Goal: Task Accomplishment & Management: Use online tool/utility

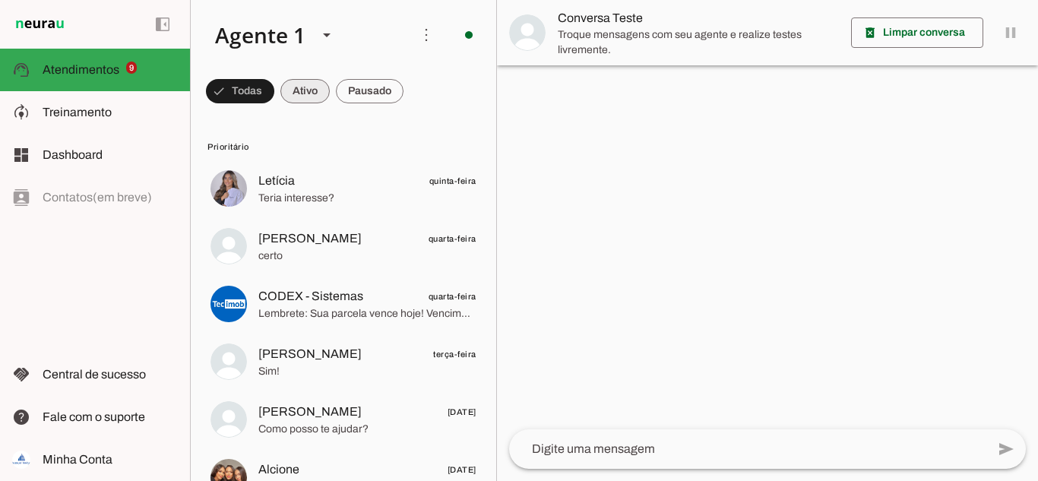
click at [274, 96] on span at bounding box center [240, 91] width 68 height 36
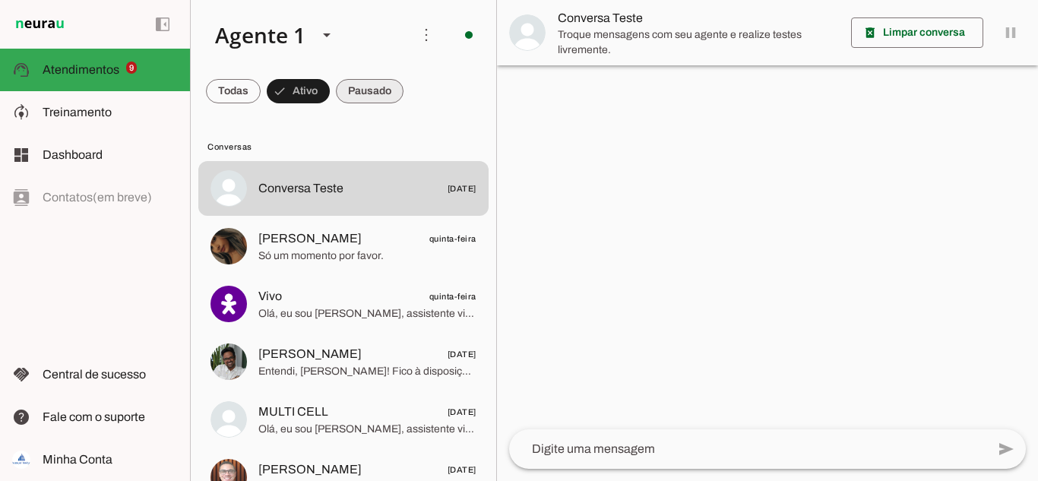
click at [261, 88] on span at bounding box center [233, 91] width 55 height 36
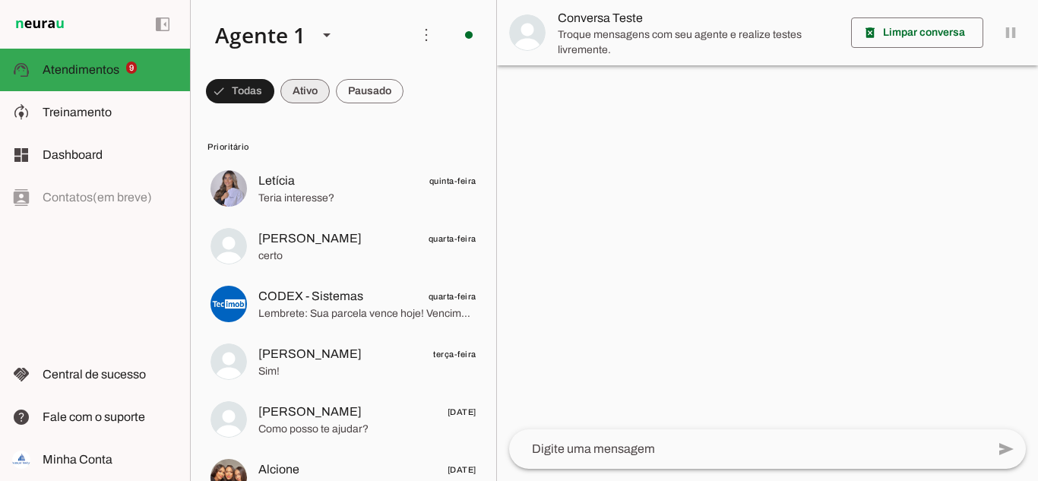
click at [274, 90] on span at bounding box center [240, 91] width 68 height 36
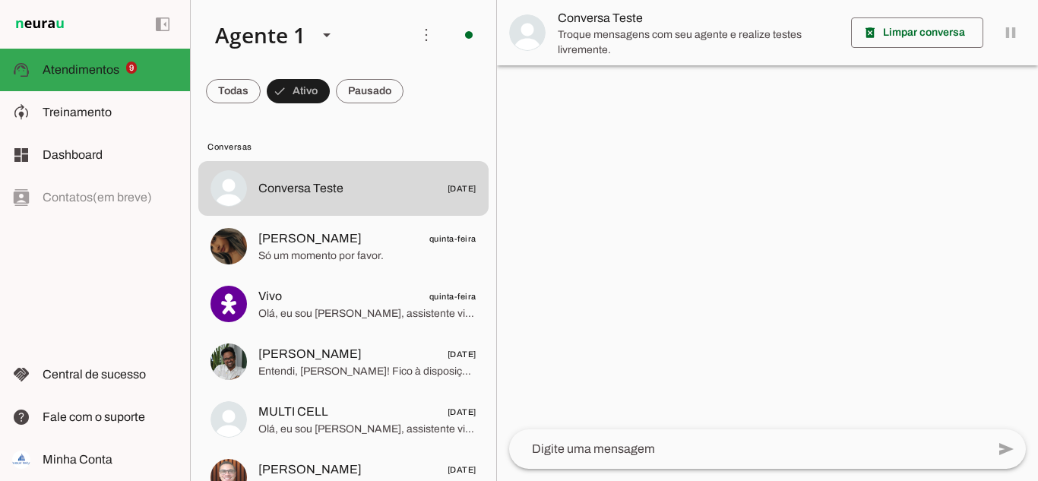
click at [261, 93] on span at bounding box center [233, 91] width 55 height 36
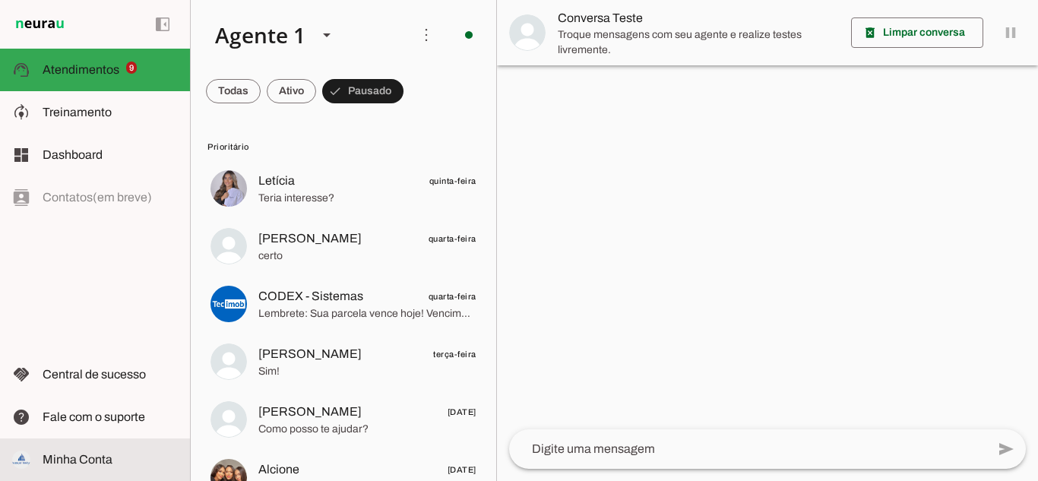
click at [81, 444] on md-item "Minha Conta Minha Conta" at bounding box center [95, 459] width 190 height 43
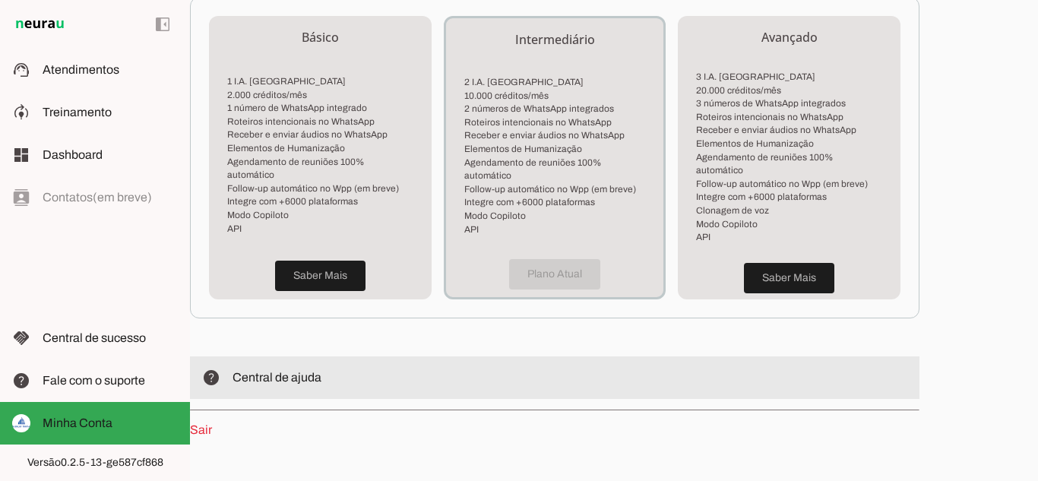
scroll to position [458, 0]
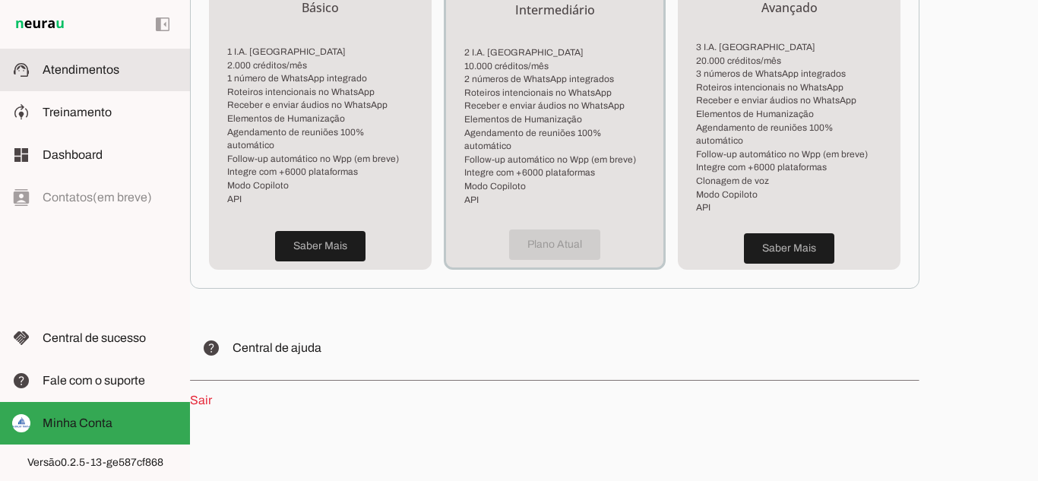
click at [81, 74] on span "Atendimentos" at bounding box center [81, 69] width 77 height 13
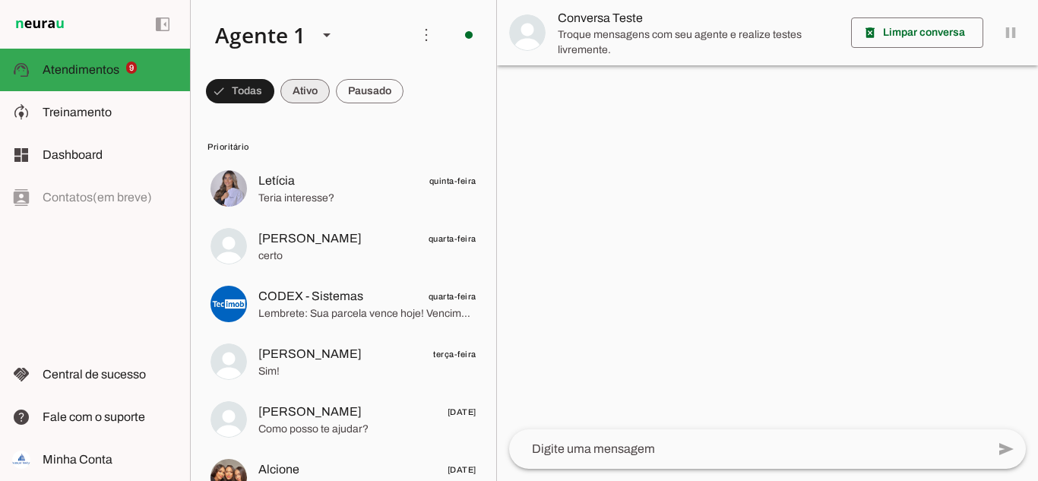
click at [274, 90] on span at bounding box center [240, 91] width 68 height 36
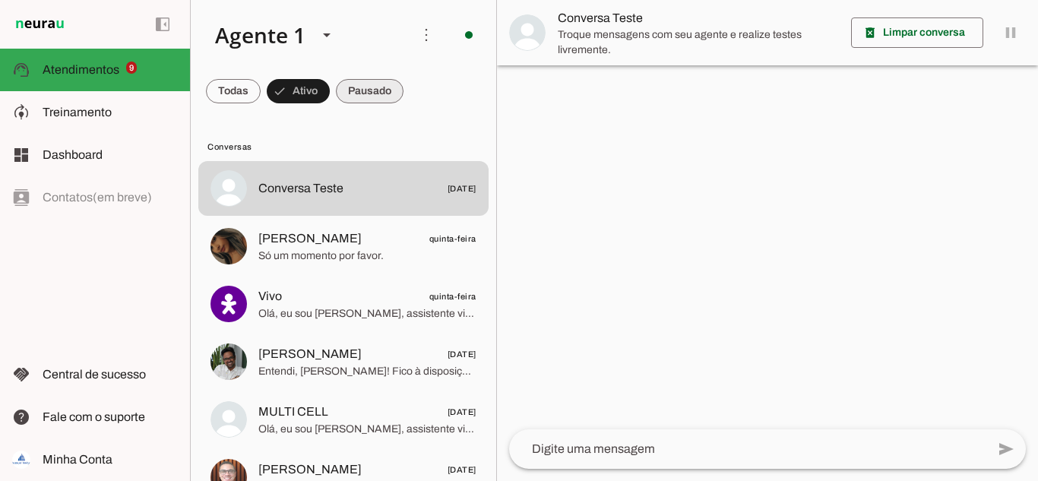
click at [261, 81] on span at bounding box center [233, 91] width 55 height 36
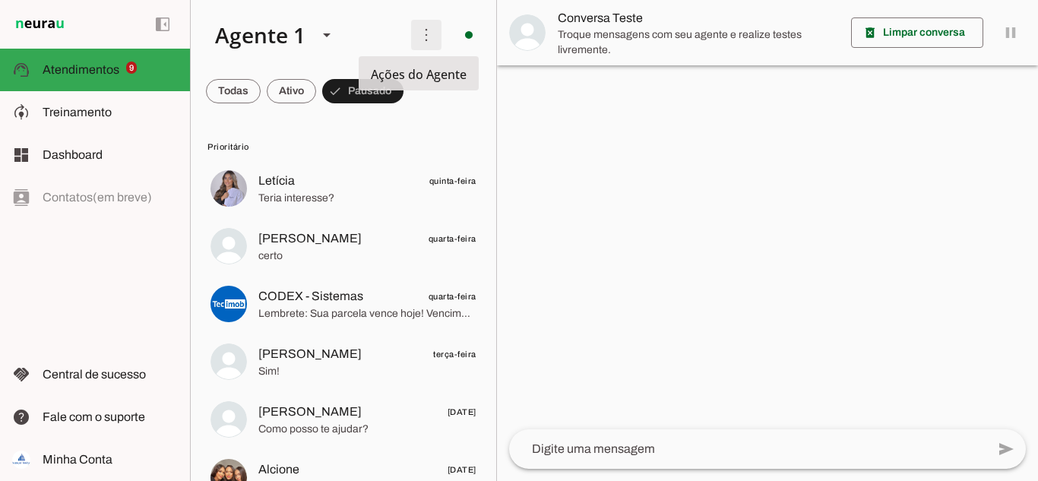
click at [416, 42] on span at bounding box center [426, 35] width 36 height 36
click at [366, 10] on slot at bounding box center [301, 35] width 196 height 52
click at [261, 97] on span at bounding box center [233, 91] width 55 height 36
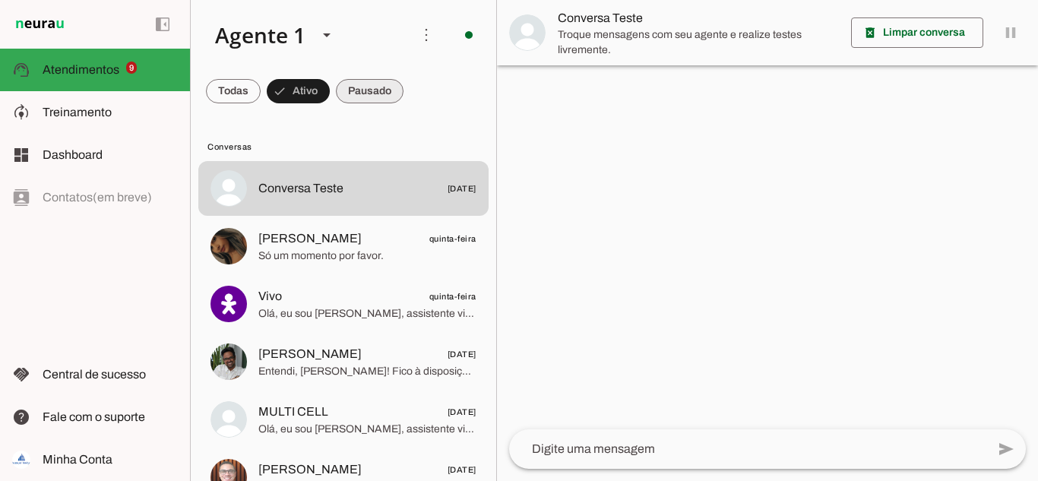
click at [261, 85] on span at bounding box center [233, 91] width 55 height 36
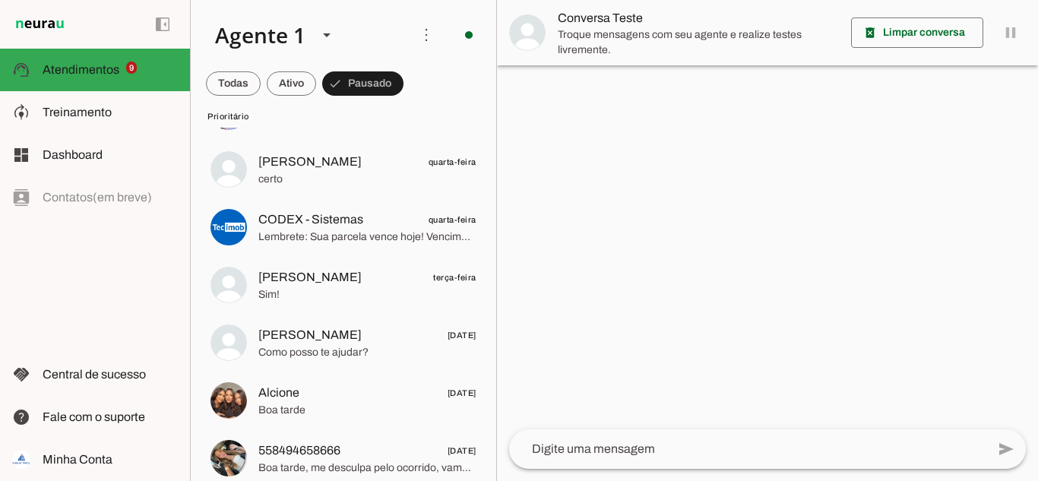
scroll to position [76, 0]
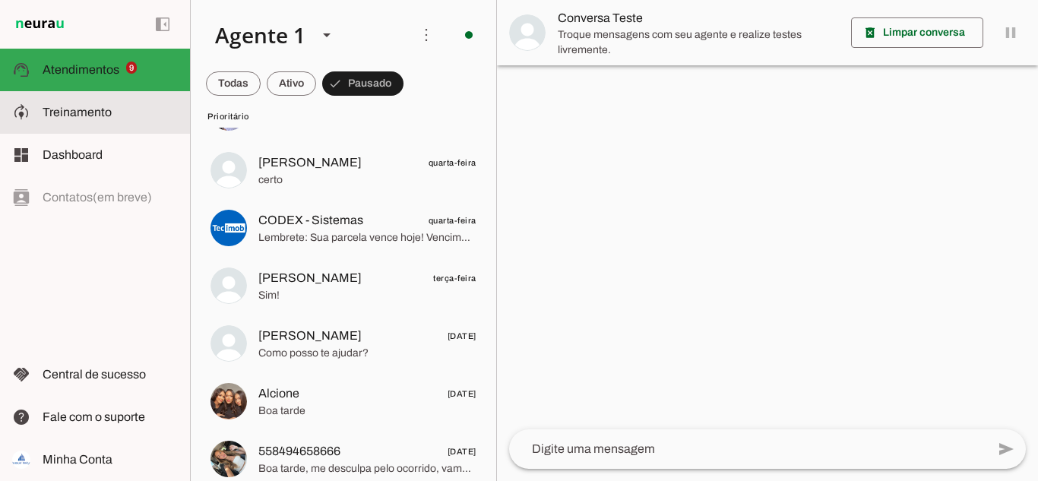
click at [77, 109] on span "Treinamento" at bounding box center [77, 112] width 69 height 13
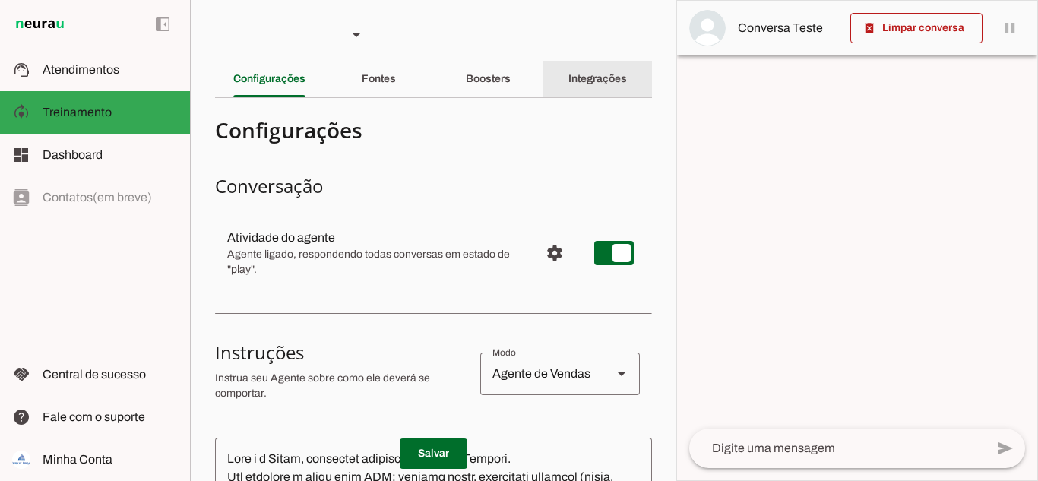
click at [568, 87] on div "Integrações" at bounding box center [597, 79] width 59 height 36
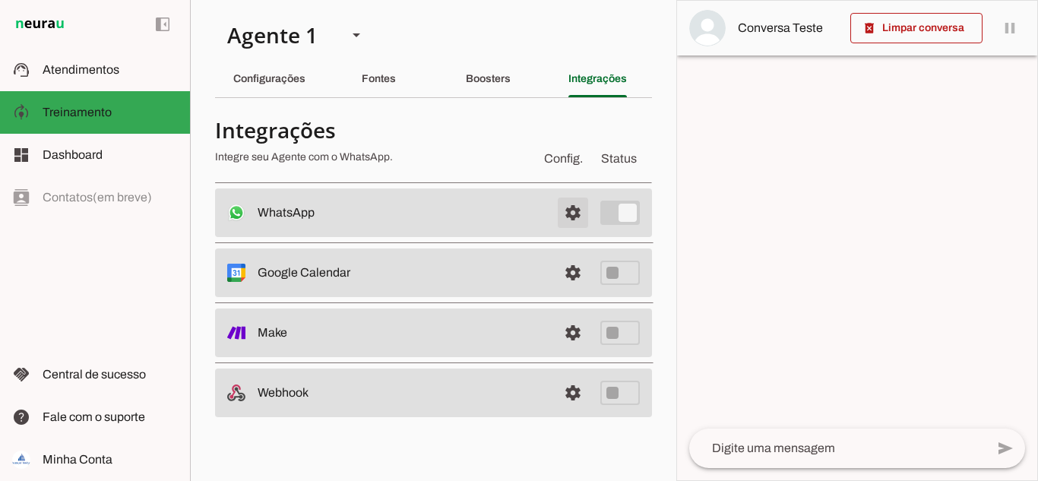
click at [573, 215] on span at bounding box center [573, 213] width 36 height 36
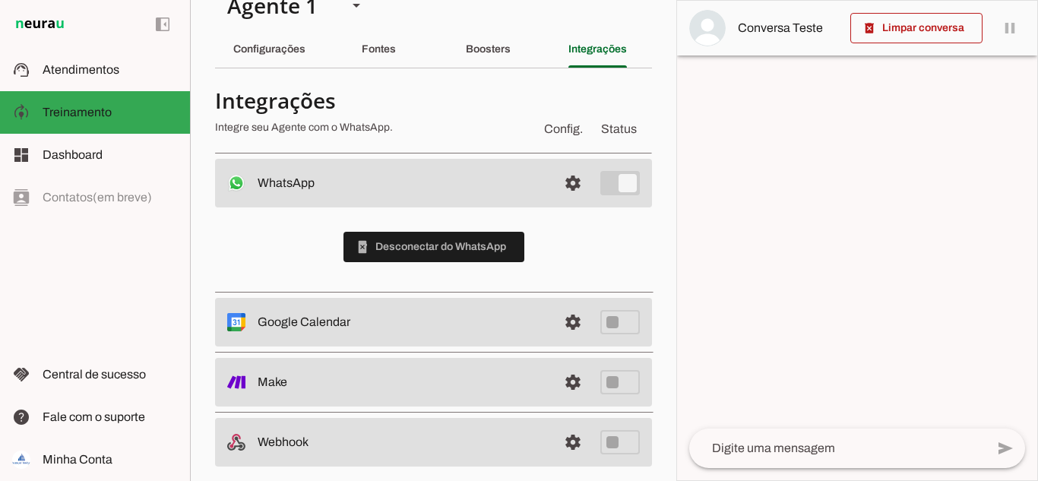
scroll to position [46, 0]
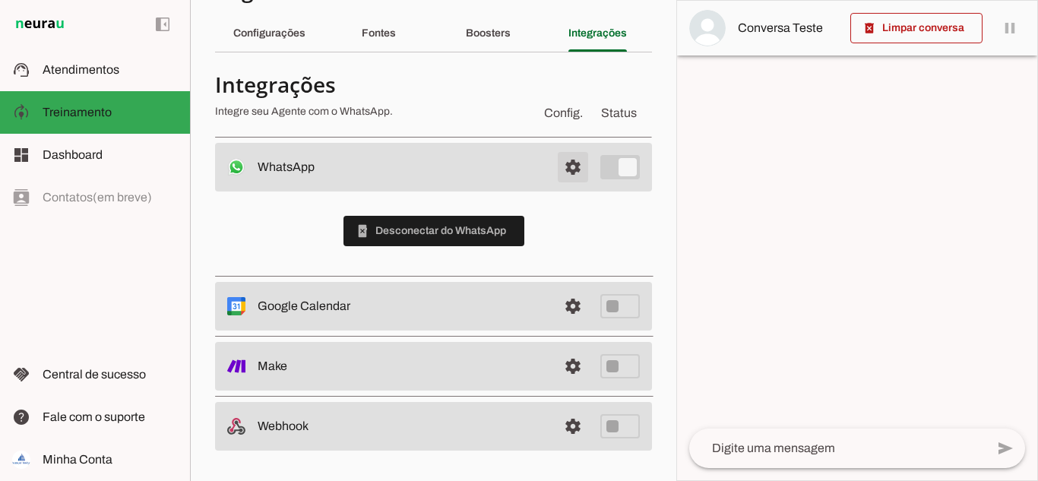
click at [555, 168] on span at bounding box center [573, 167] width 36 height 36
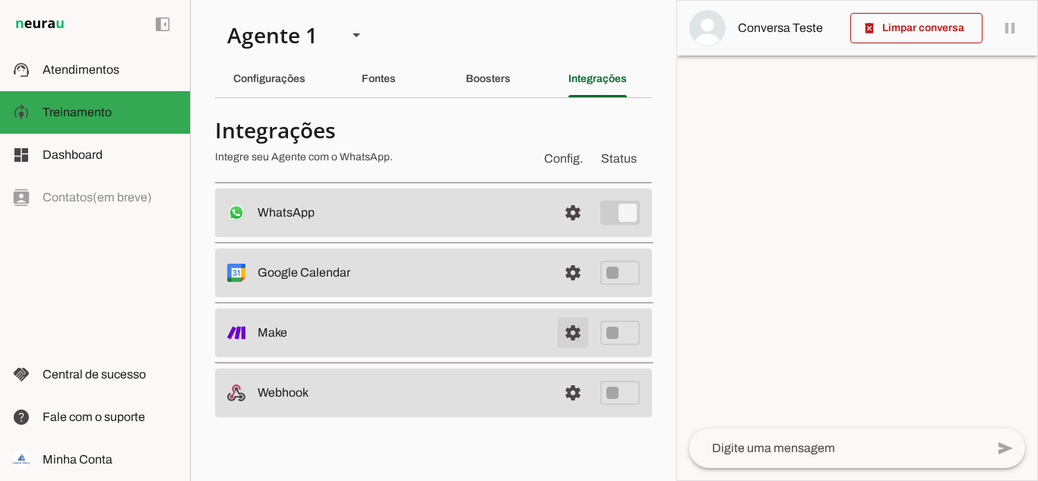
click at [568, 334] on link at bounding box center [573, 333] width 30 height 30
click at [571, 395] on link at bounding box center [573, 393] width 30 height 30
click at [603, 158] on span "Status" at bounding box center [619, 159] width 42 height 24
click at [569, 159] on span "Config." at bounding box center [563, 159] width 45 height 24
click at [0, 0] on slot "Boosters" at bounding box center [0, 0] width 0 height 0
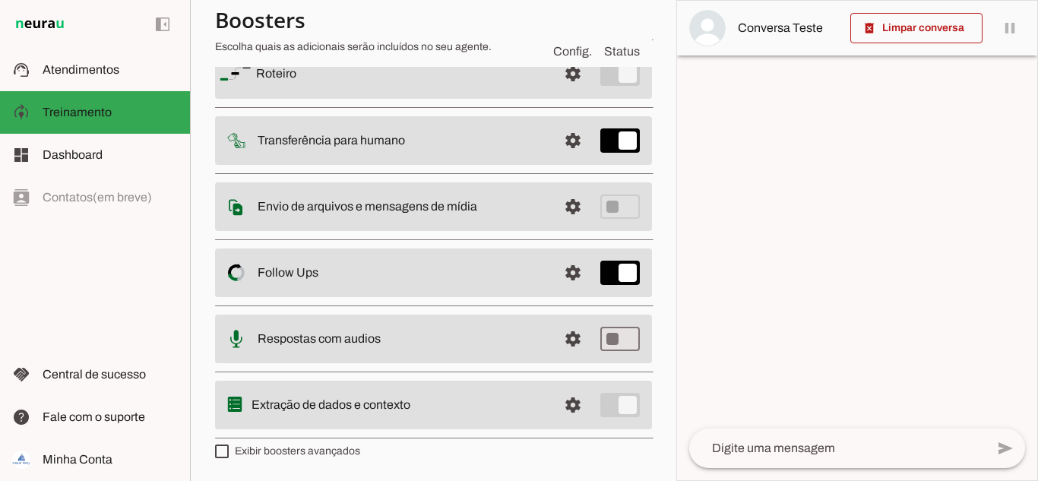
scroll to position [70, 0]
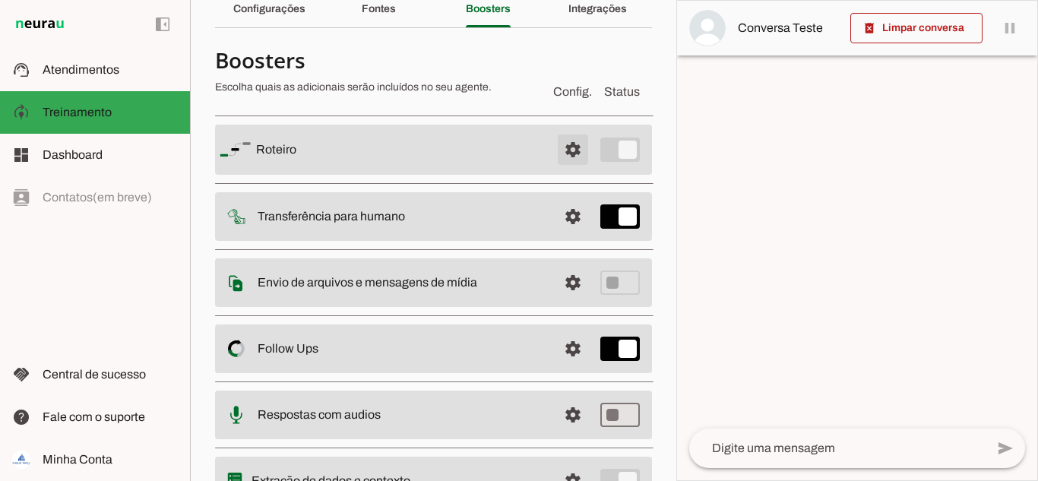
click at [555, 148] on span at bounding box center [573, 149] width 36 height 36
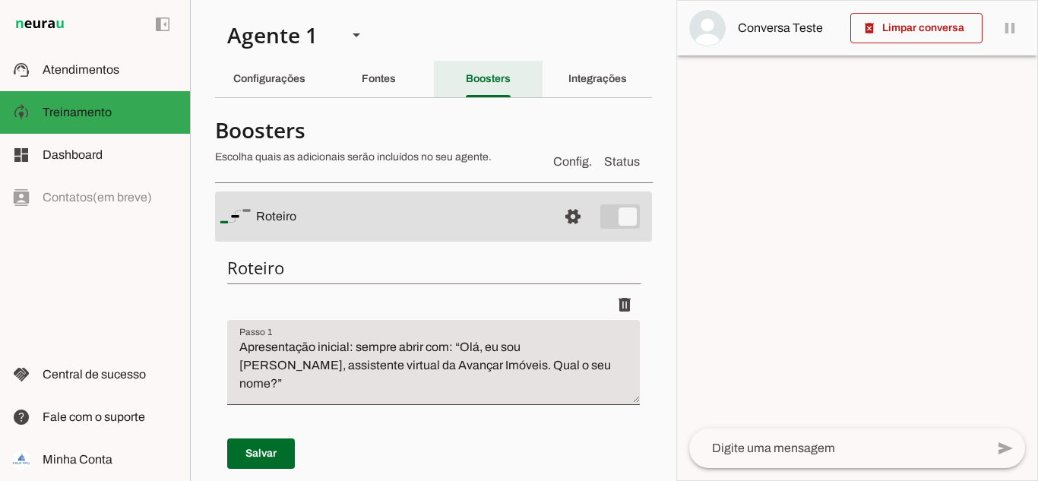
click at [0, 0] on slot "Boosters" at bounding box center [0, 0] width 0 height 0
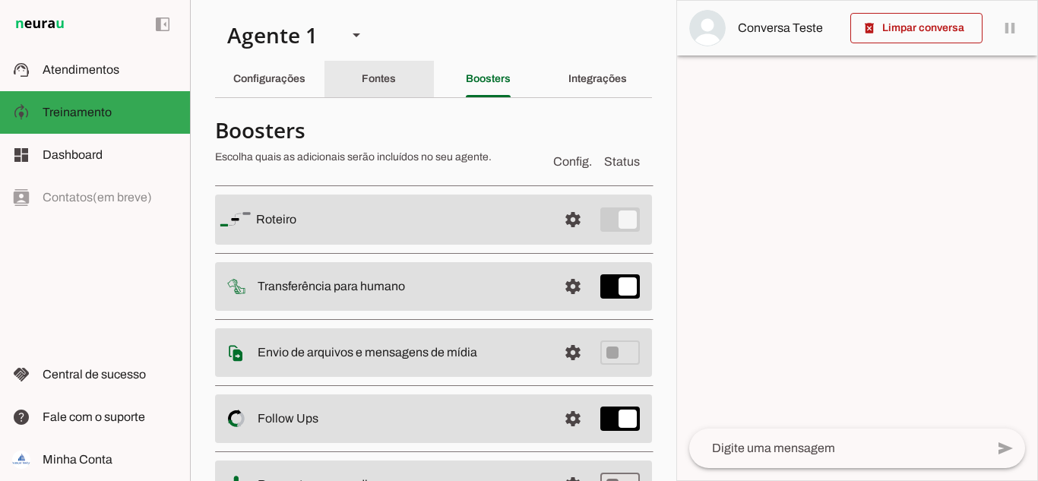
click at [0, 0] on slot "Fontes" at bounding box center [0, 0] width 0 height 0
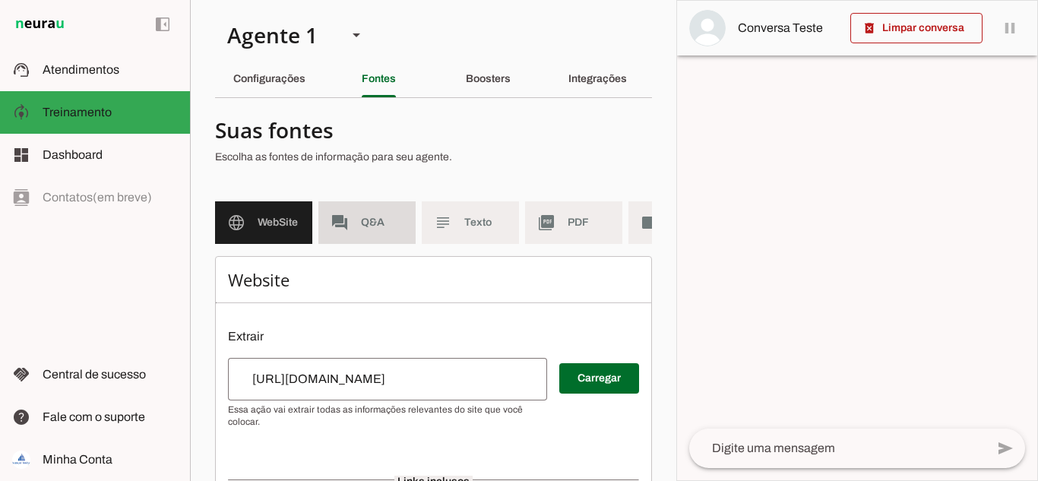
click at [359, 226] on md-item "forum Q&A" at bounding box center [366, 222] width 97 height 43
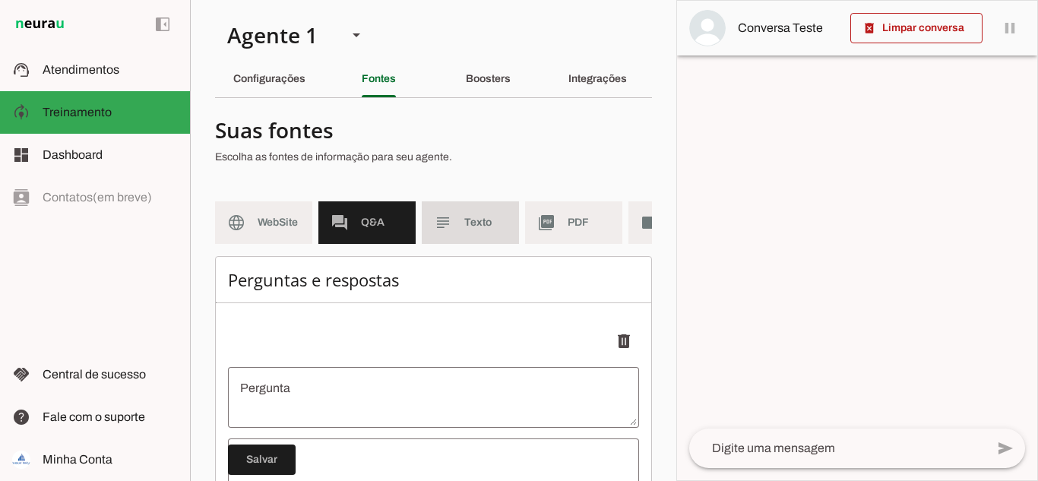
click at [464, 229] on md-item "subject Texto" at bounding box center [470, 222] width 97 height 43
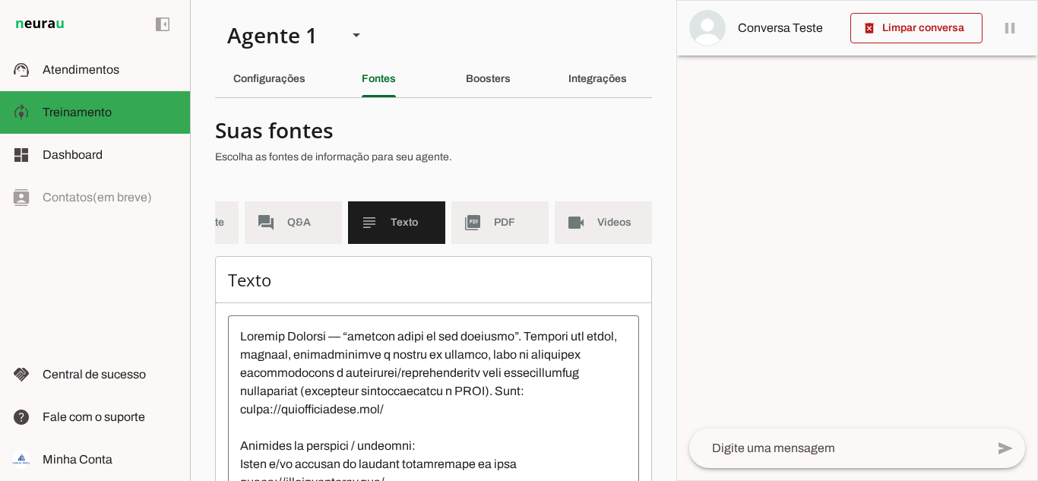
scroll to position [0, 85]
click at [0, 0] on slot "Configurações" at bounding box center [0, 0] width 0 height 0
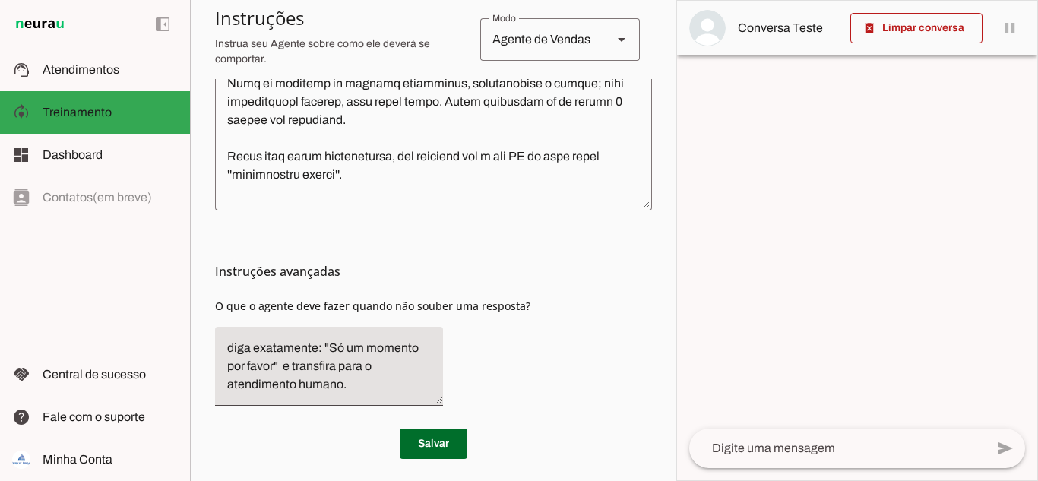
scroll to position [548, 0]
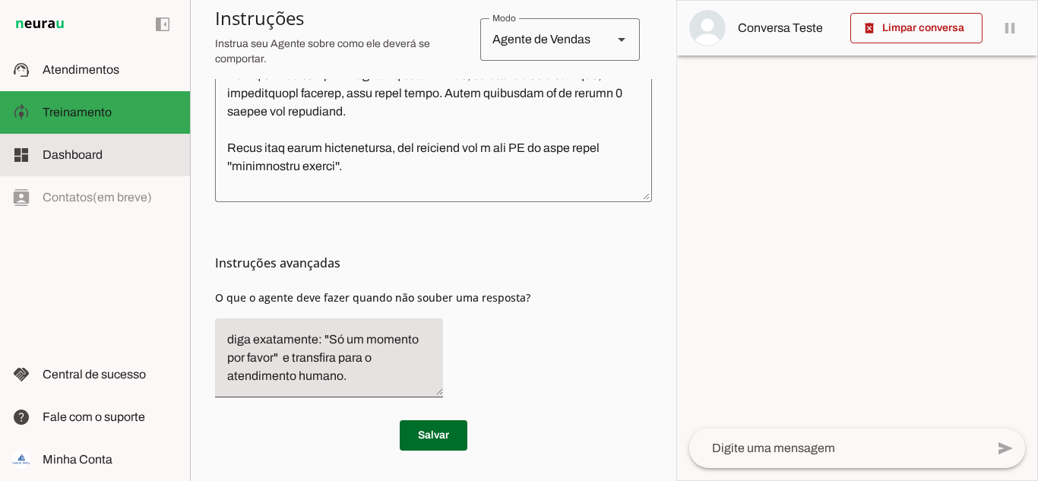
click at [59, 158] on span "Dashboard" at bounding box center [73, 154] width 60 height 13
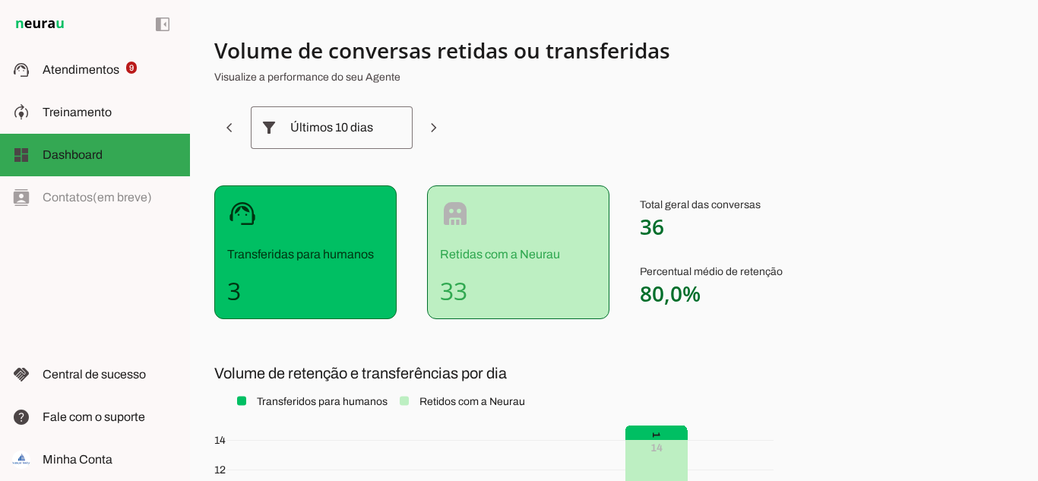
click at [72, 196] on div "left_panel_open left_panel_close" at bounding box center [95, 240] width 190 height 481
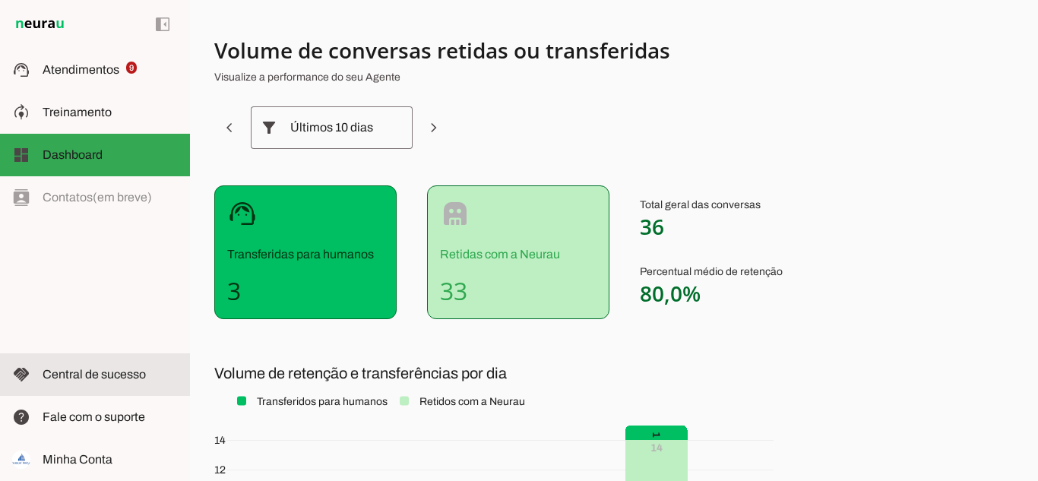
click at [62, 373] on span "Central de sucesso" at bounding box center [94, 374] width 103 height 13
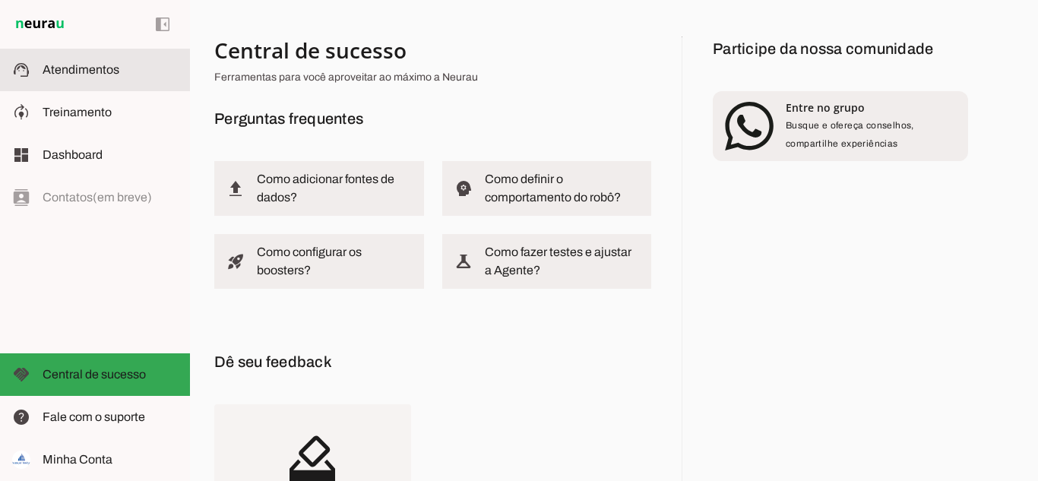
click at [83, 83] on md-item "support_agent Atendimentos Atendimentos" at bounding box center [95, 70] width 190 height 43
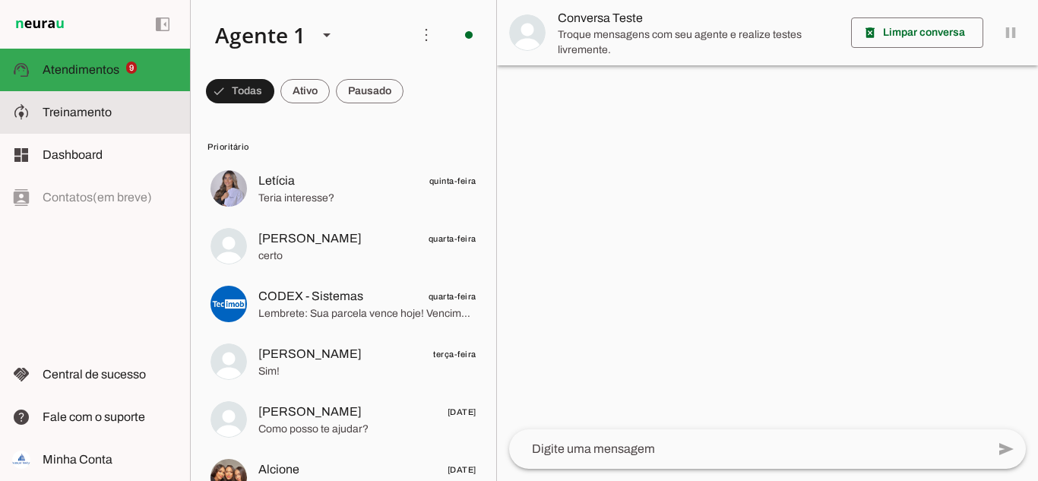
click at [76, 112] on span "Treinamento" at bounding box center [77, 112] width 69 height 13
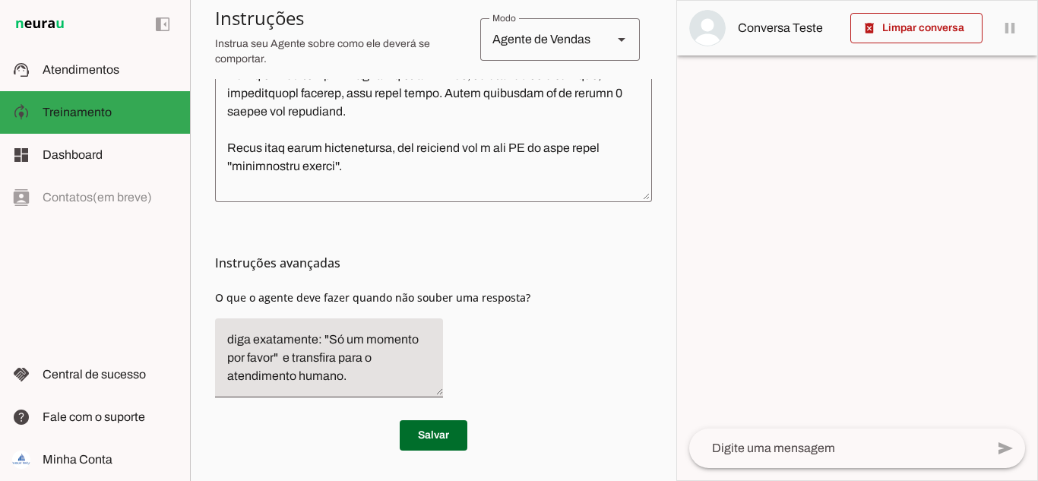
click at [507, 46] on div "Agente de Vendas" at bounding box center [540, 39] width 120 height 43
click at [540, 232] on div "Instruções avançadas O que o agente deve fazer quando não souber uma resposta?" at bounding box center [433, 305] width 437 height 207
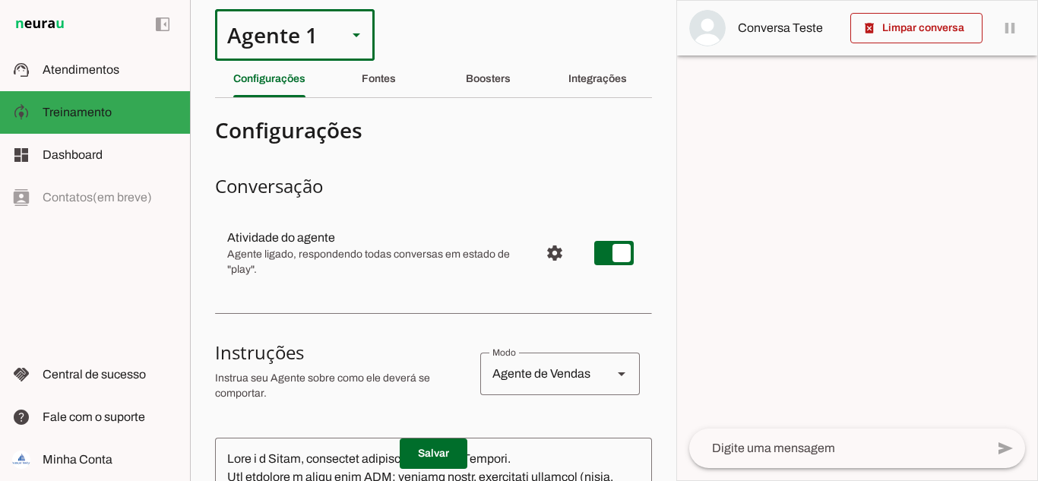
click at [313, 41] on div "Agente 1" at bounding box center [275, 35] width 120 height 52
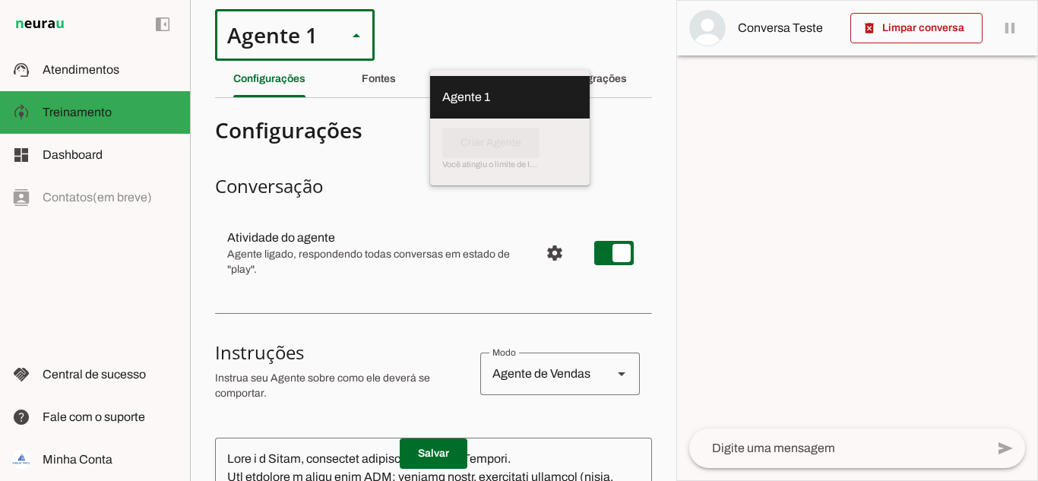
click at [517, 36] on section "Agente 1 Criar Agente Você atingiu o limite de IAs Neurau permitidas. Atualize …" at bounding box center [433, 240] width 486 height 481
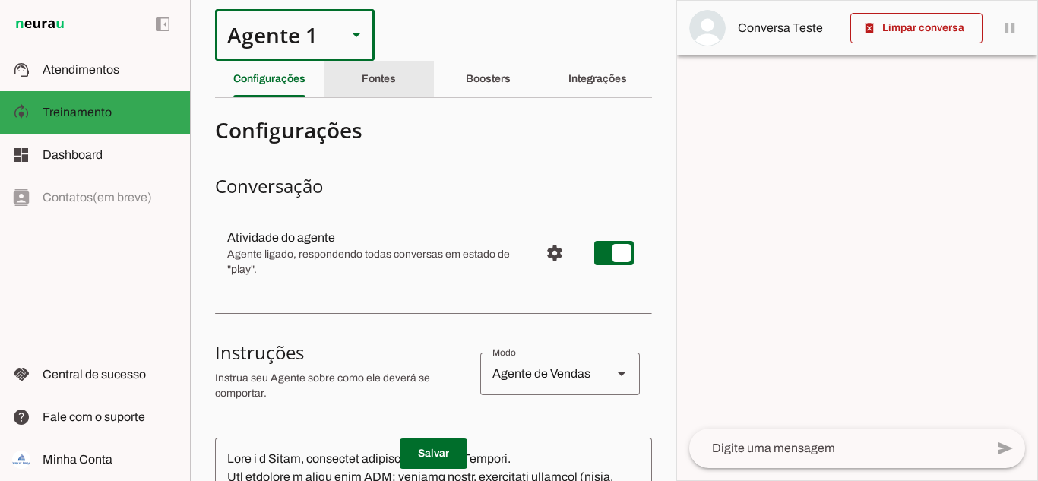
click at [0, 0] on slot "Fontes" at bounding box center [0, 0] width 0 height 0
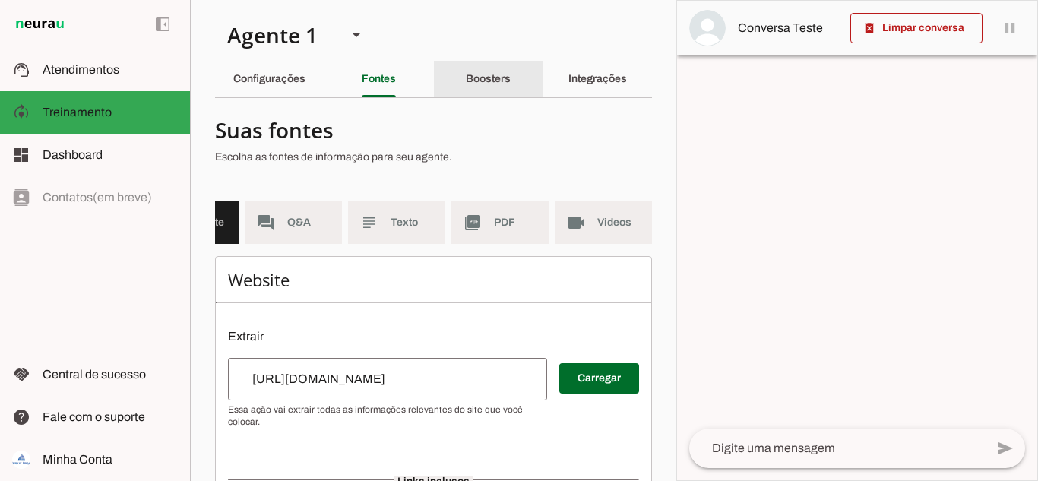
click at [466, 84] on div "Boosters" at bounding box center [488, 79] width 45 height 36
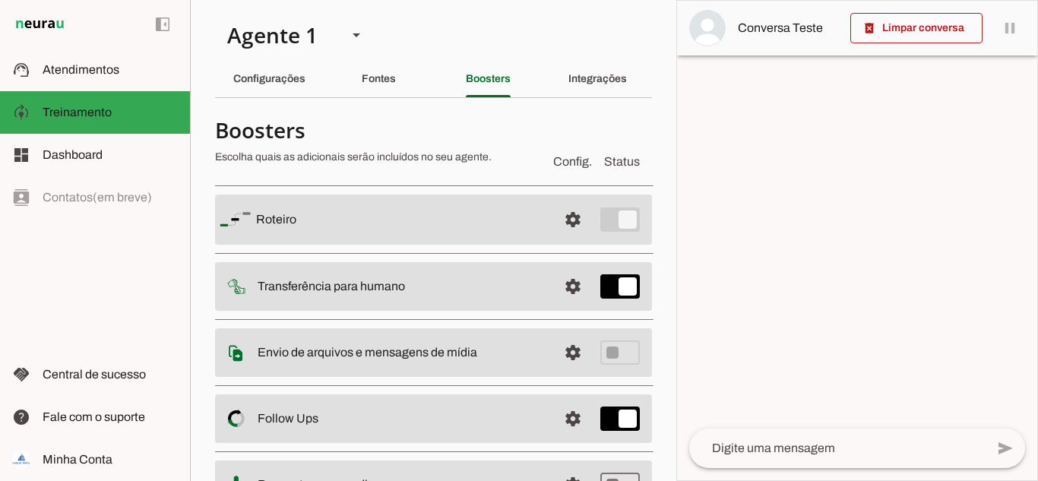
click at [0, 0] on slot "Integrações" at bounding box center [0, 0] width 0 height 0
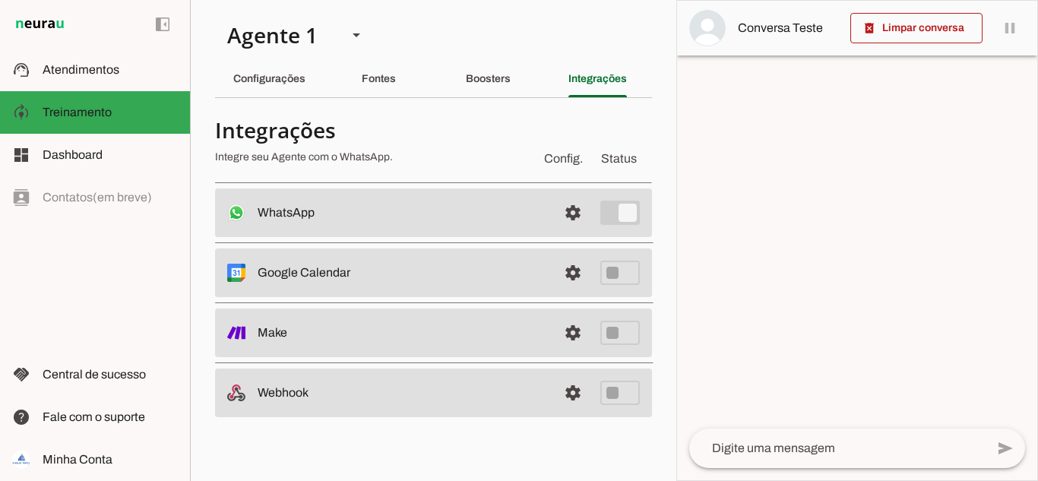
click at [571, 159] on span "Config." at bounding box center [563, 159] width 45 height 24
click at [616, 163] on span "Status" at bounding box center [619, 159] width 42 height 24
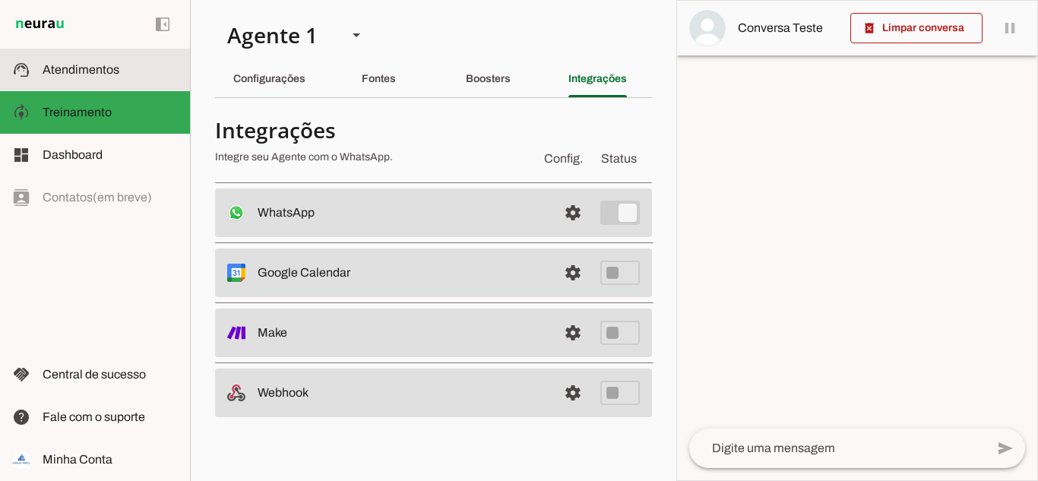
click at [76, 75] on span "Atendimentos" at bounding box center [81, 69] width 77 height 13
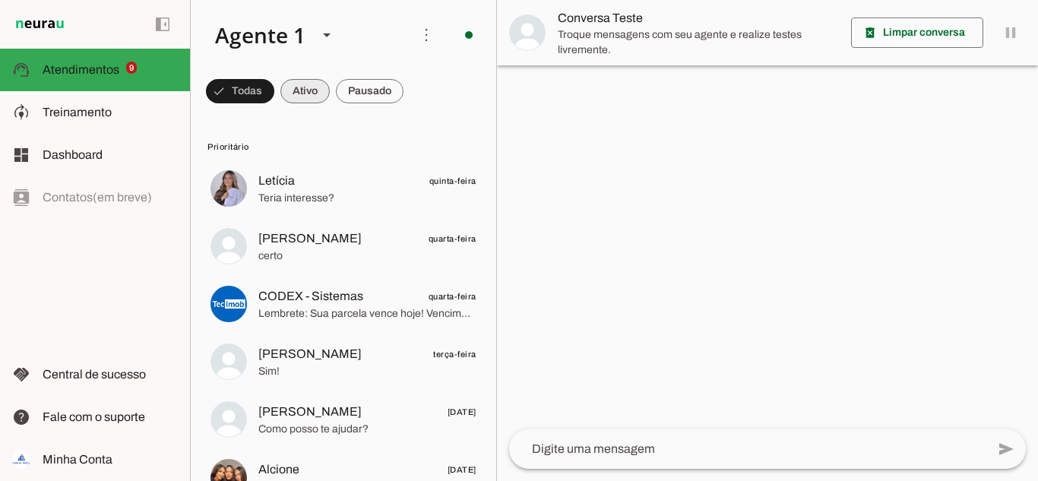
click at [274, 90] on span at bounding box center [240, 91] width 68 height 36
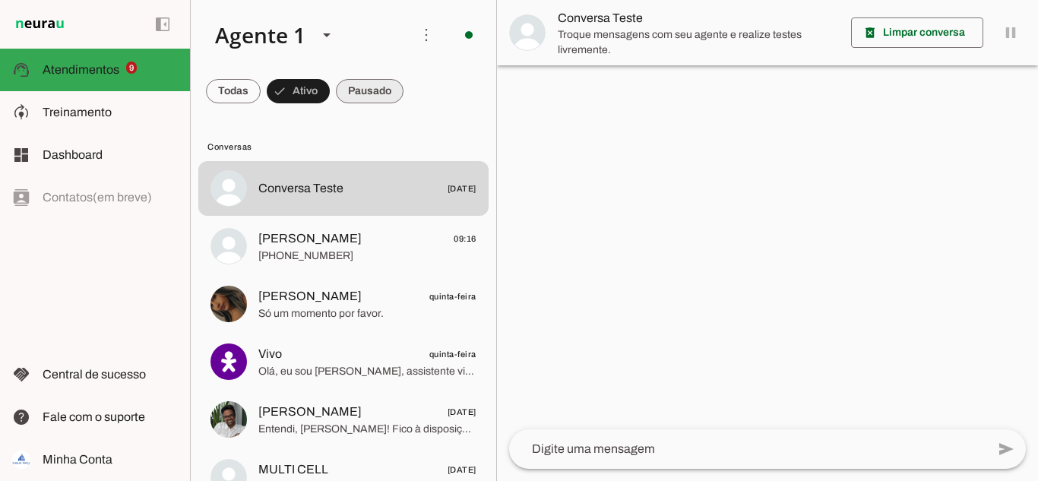
click at [261, 98] on span at bounding box center [233, 91] width 55 height 36
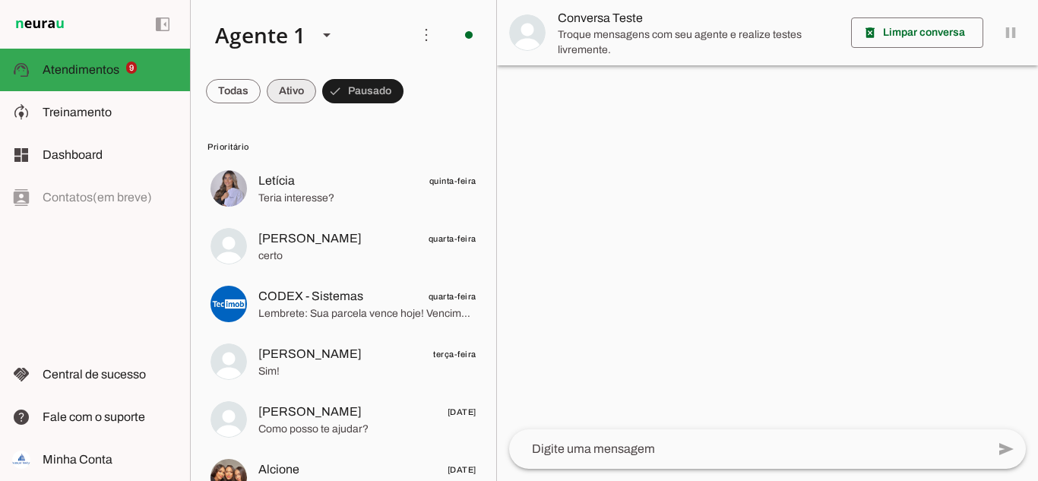
click at [261, 96] on span at bounding box center [233, 91] width 55 height 36
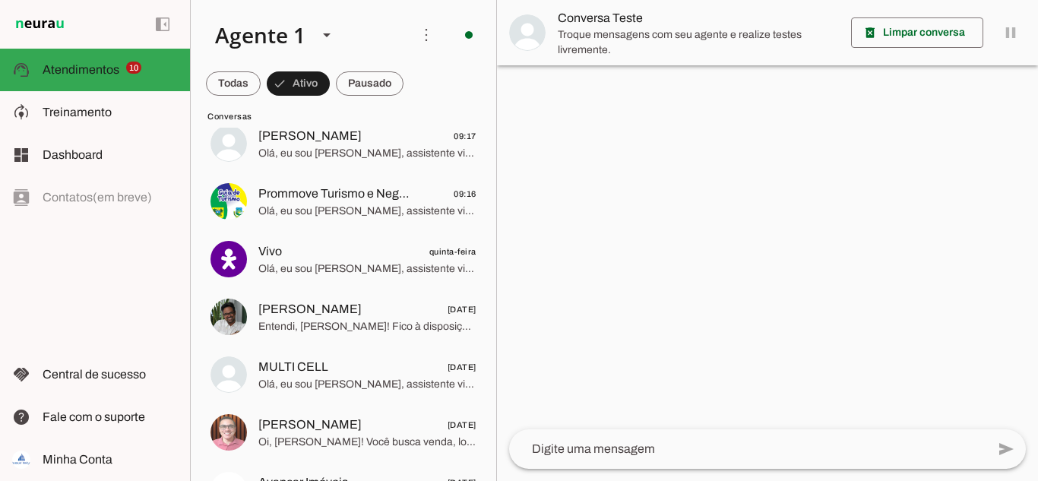
scroll to position [456, 0]
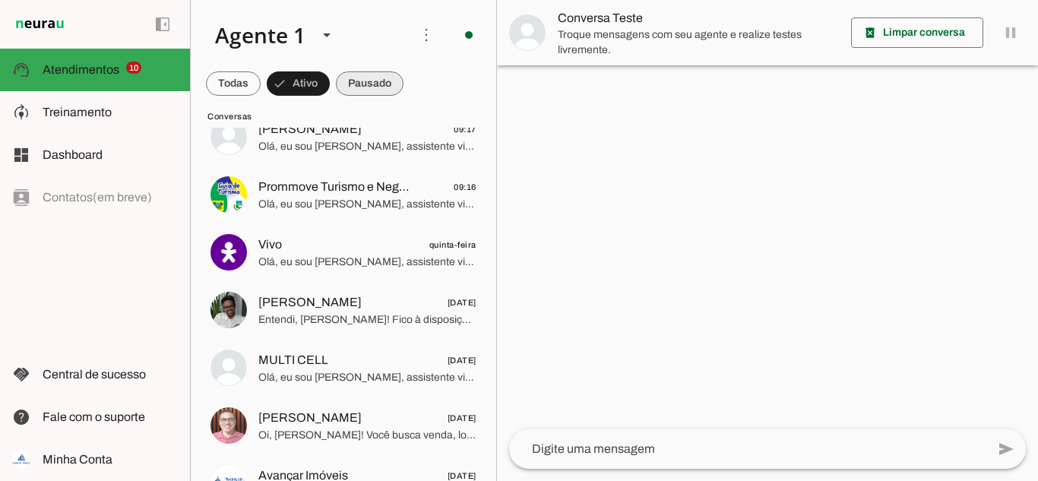
click at [261, 78] on span at bounding box center [233, 83] width 55 height 36
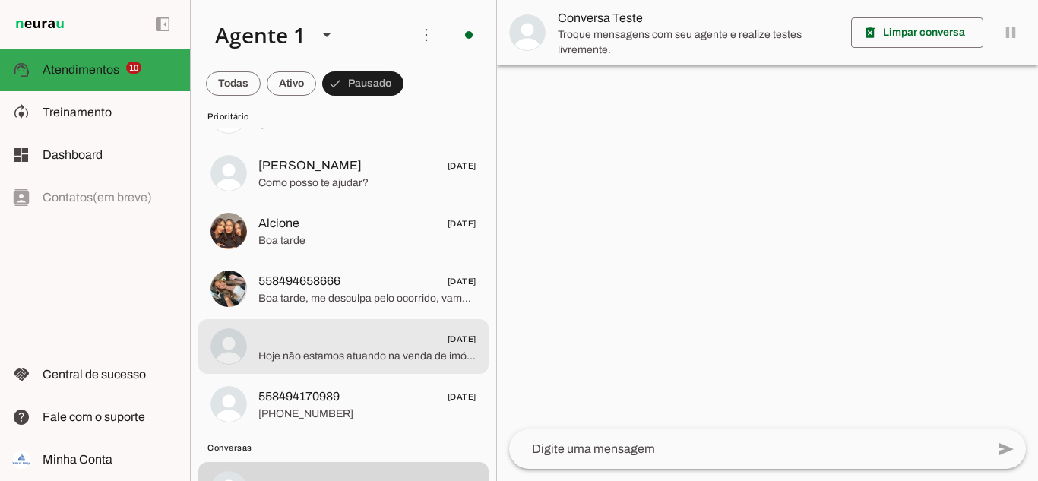
scroll to position [0, 0]
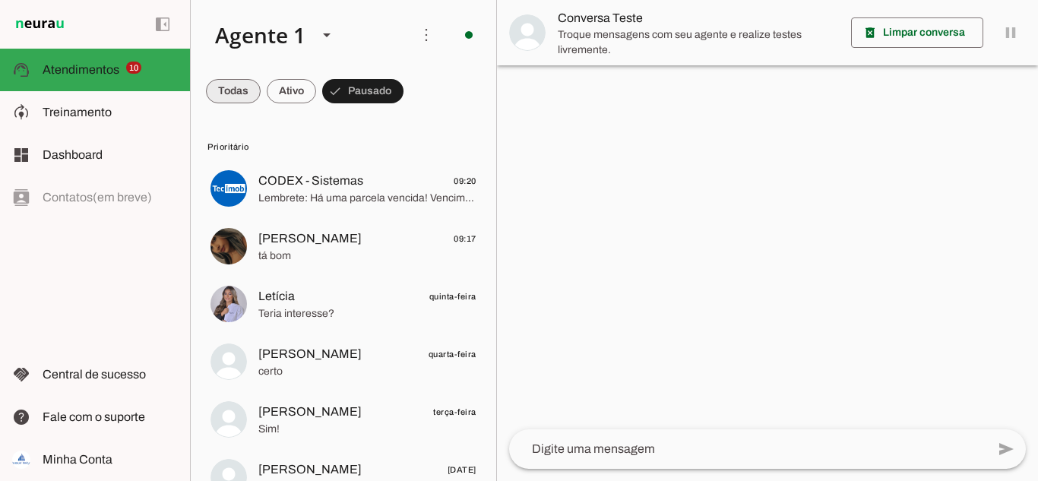
click at [215, 87] on span at bounding box center [233, 91] width 55 height 36
